Goal: Navigation & Orientation: Find specific page/section

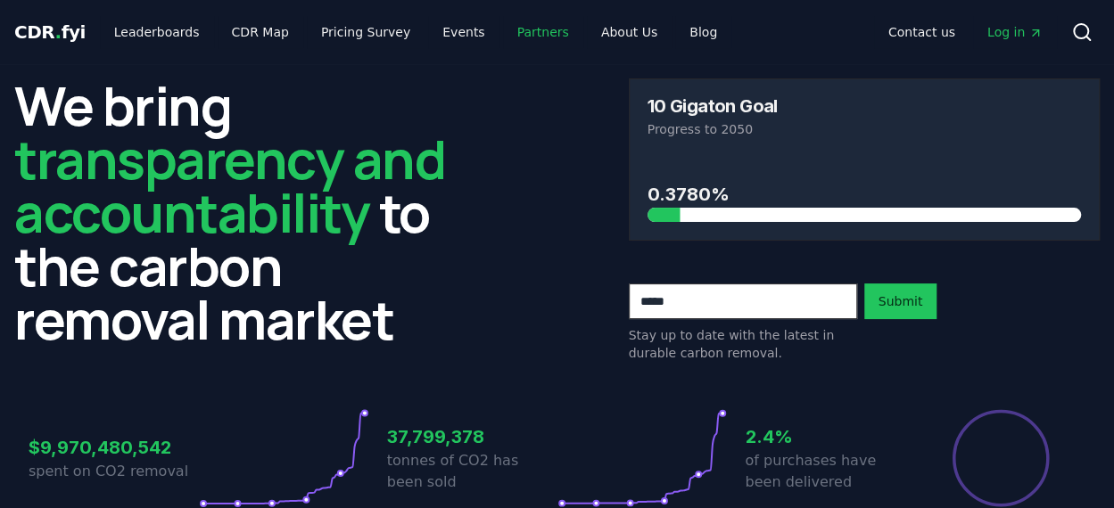
click at [507, 29] on link "Partners" at bounding box center [543, 32] width 80 height 32
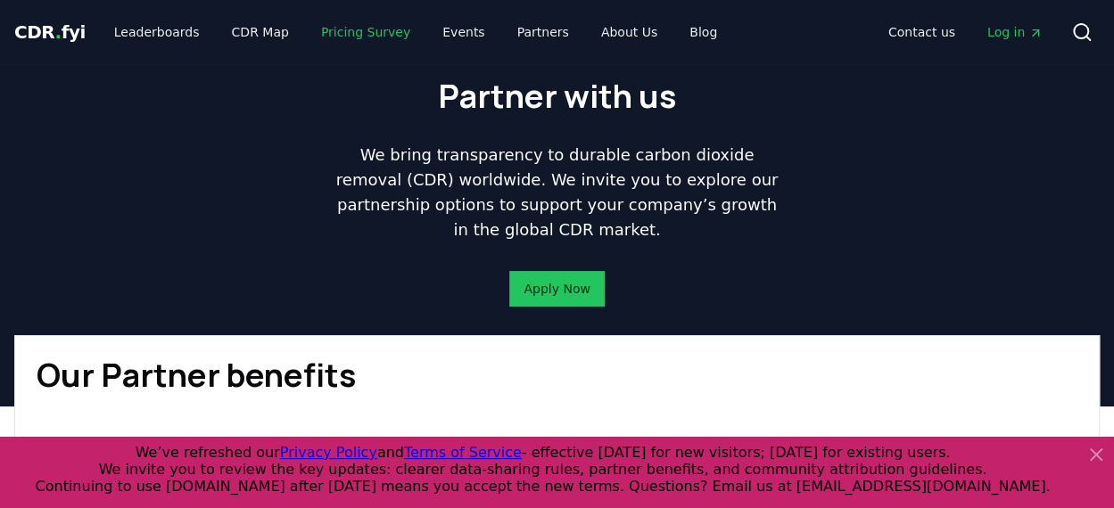
click at [318, 35] on link "Pricing Survey" at bounding box center [366, 32] width 118 height 32
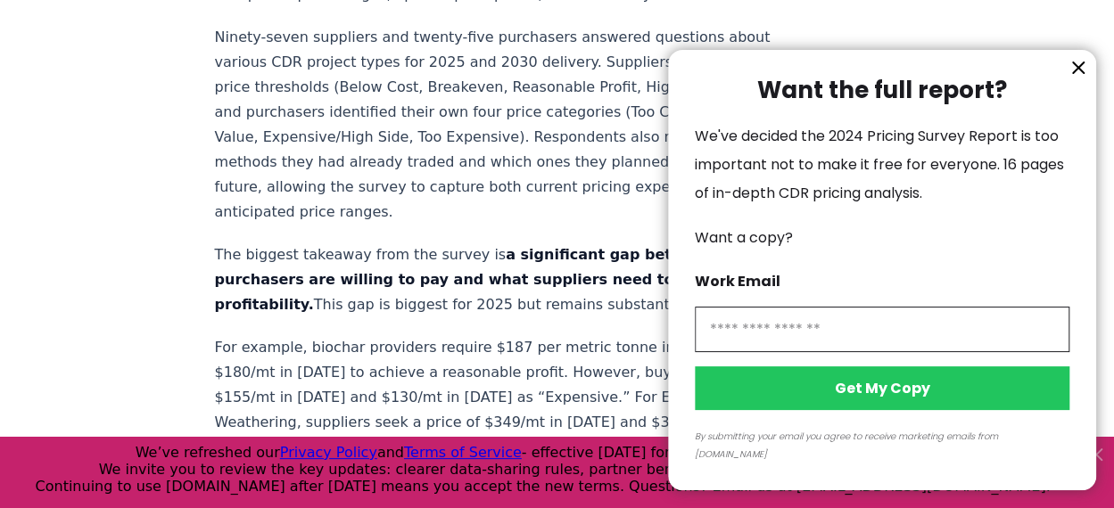
scroll to position [921, 0]
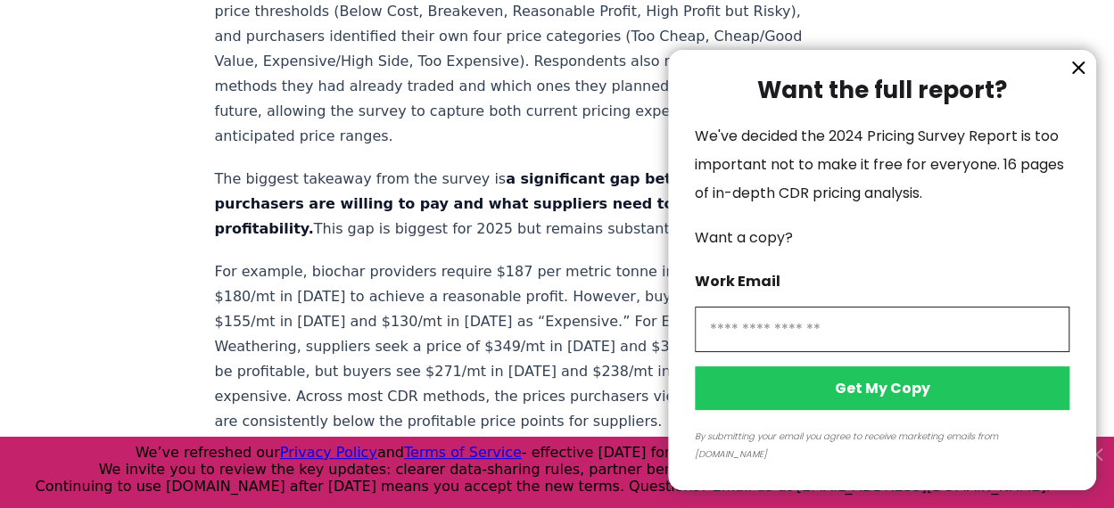
click at [1079, 78] on icon "information" at bounding box center [1077, 67] width 21 height 21
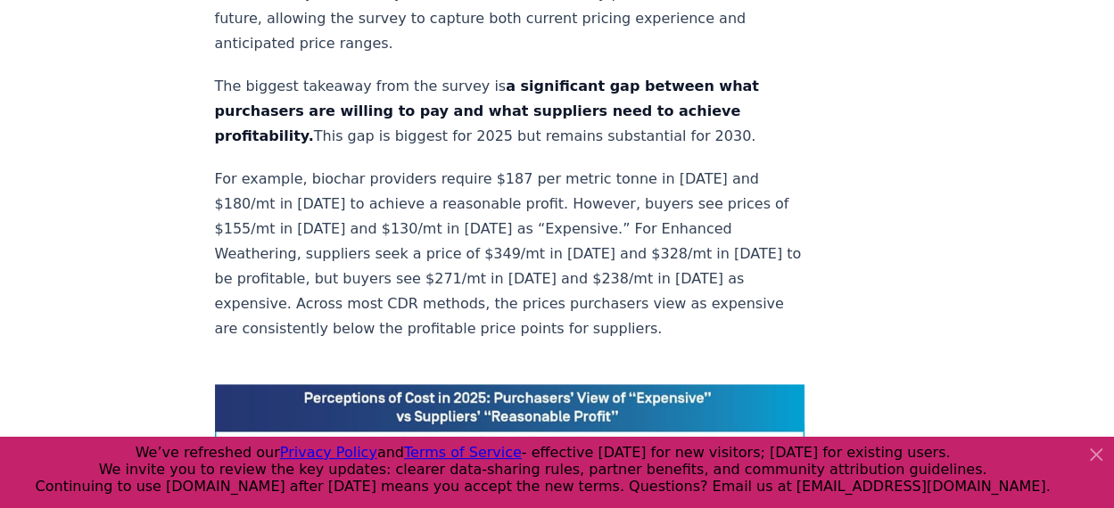
scroll to position [1020, 0]
